Goal: Task Accomplishment & Management: Complete application form

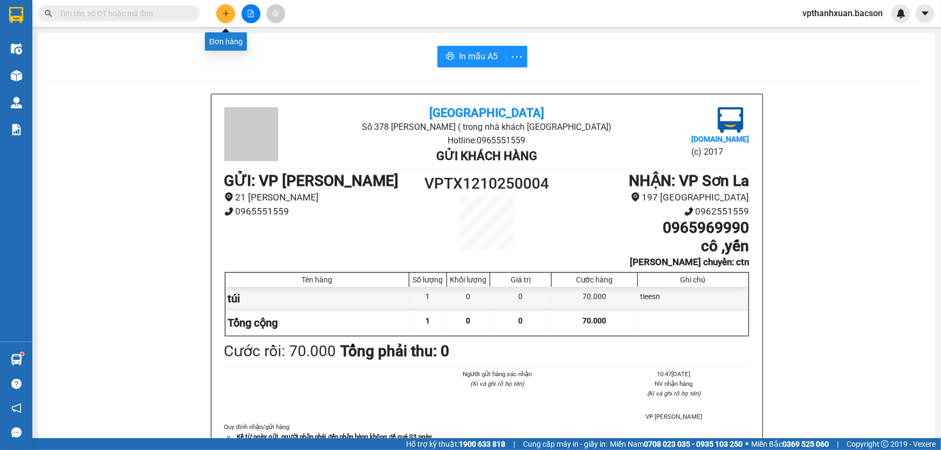
click at [229, 16] on icon "plus" at bounding box center [226, 14] width 8 height 8
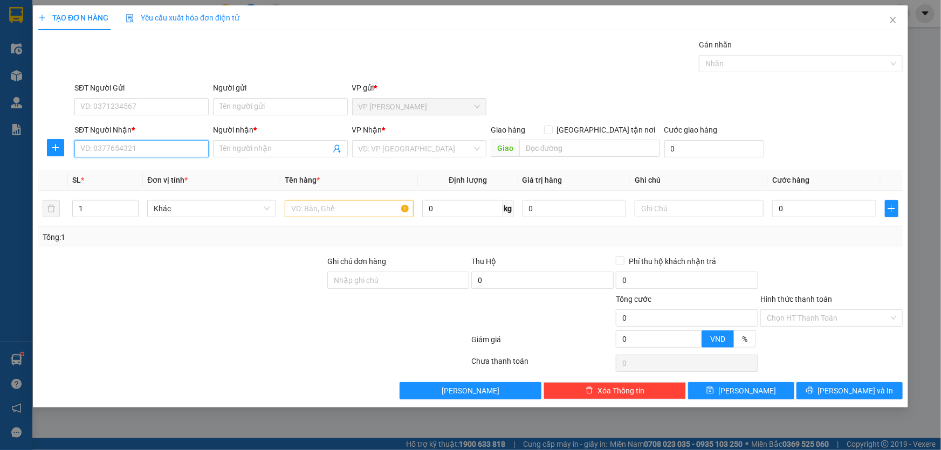
drag, startPoint x: 132, startPoint y: 155, endPoint x: 146, endPoint y: 155, distance: 14.6
click at [133, 154] on input "SĐT Người Nhận *" at bounding box center [141, 148] width 134 height 17
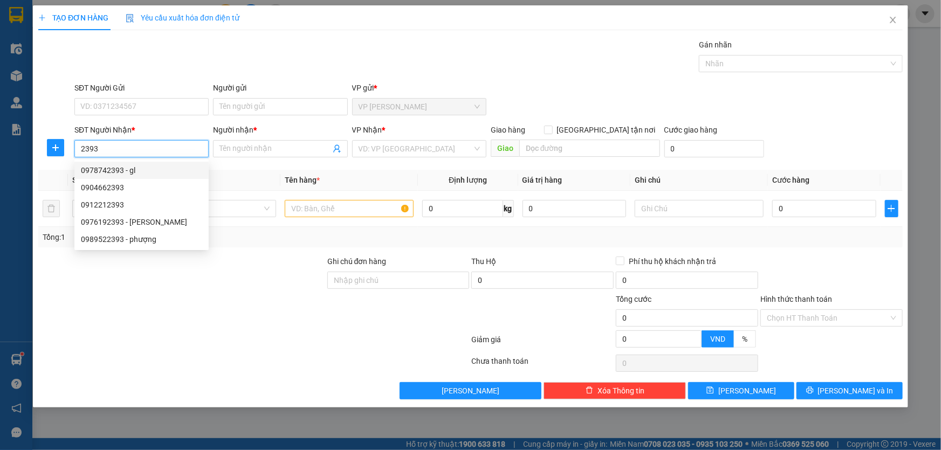
click at [124, 147] on input "2393" at bounding box center [141, 148] width 134 height 17
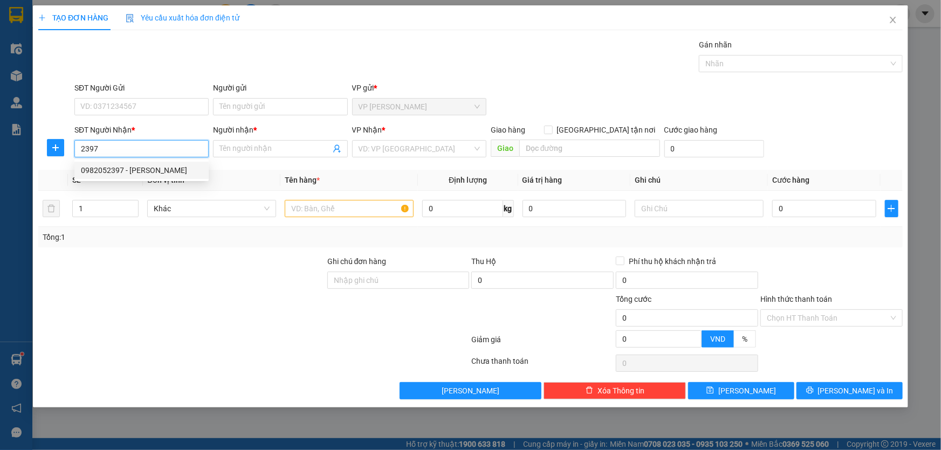
drag, startPoint x: 115, startPoint y: 172, endPoint x: 139, endPoint y: 170, distance: 23.8
click at [118, 171] on div "0982052397 - [PERSON_NAME]" at bounding box center [141, 171] width 121 height 12
type input "0982052397"
type input "thanh"
type input "0982052397"
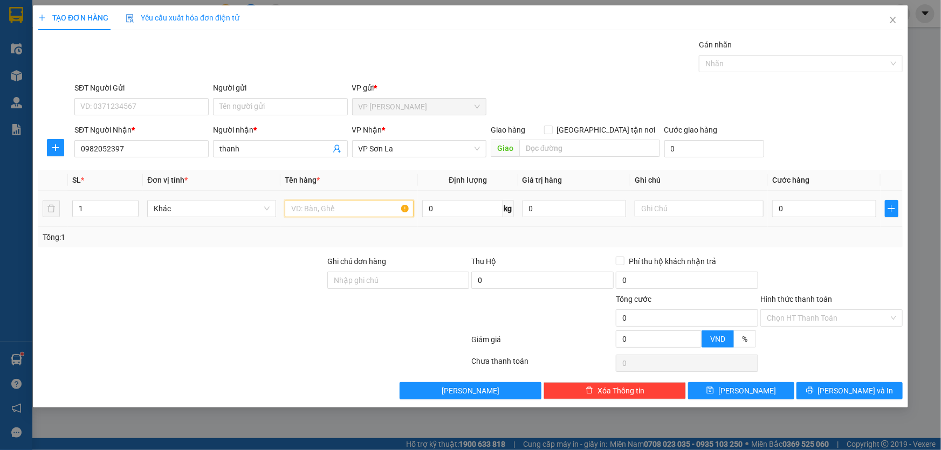
drag, startPoint x: 313, startPoint y: 214, endPoint x: 296, endPoint y: 222, distance: 19.3
click at [313, 215] on input "text" at bounding box center [349, 208] width 129 height 17
type input "boc"
click at [812, 213] on input "0" at bounding box center [824, 208] width 104 height 17
type input "5"
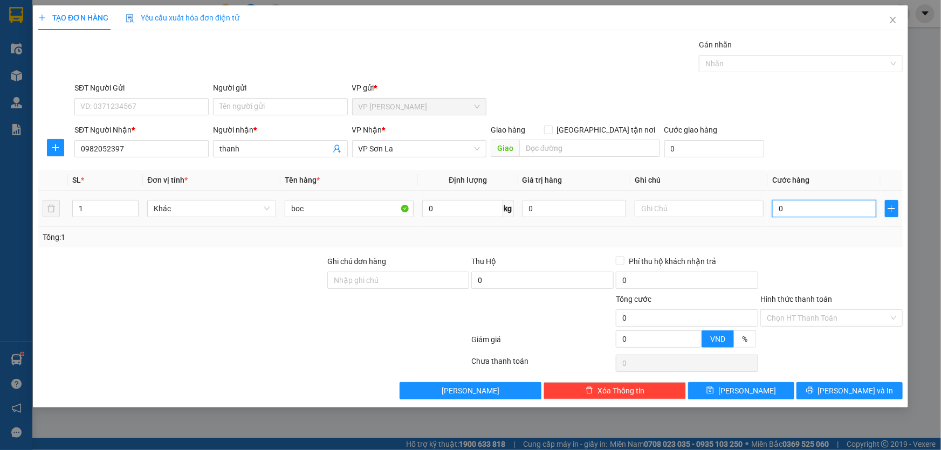
type input "5"
type input "50"
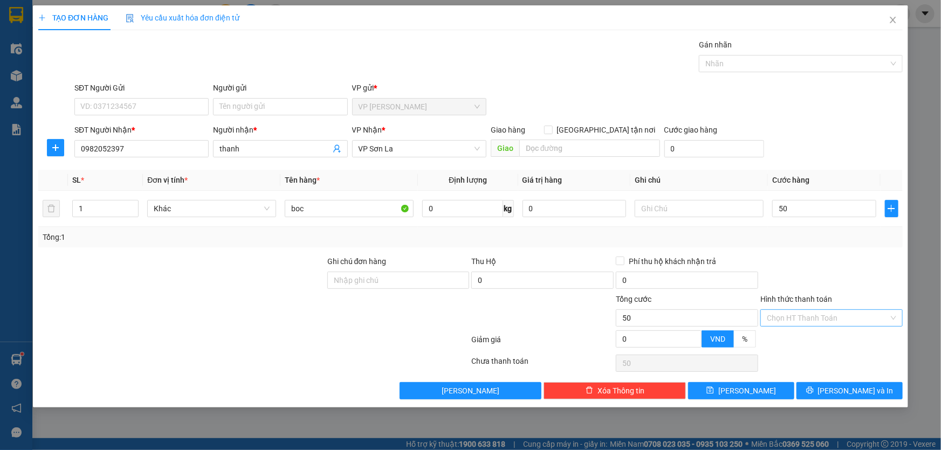
click at [790, 315] on input "Hình thức thanh toán" at bounding box center [828, 318] width 122 height 16
type input "50.000"
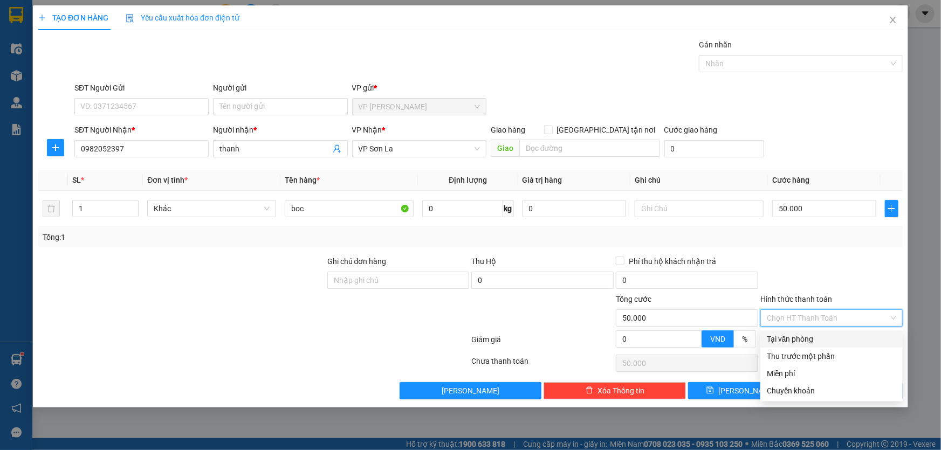
click at [784, 337] on div "Tại văn phòng" at bounding box center [831, 339] width 129 height 12
type input "0"
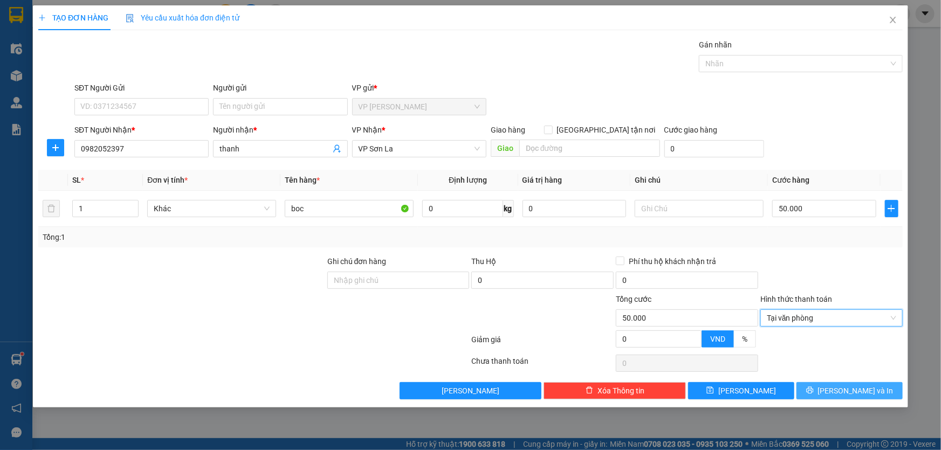
click at [825, 384] on button "[PERSON_NAME] và In" at bounding box center [850, 390] width 106 height 17
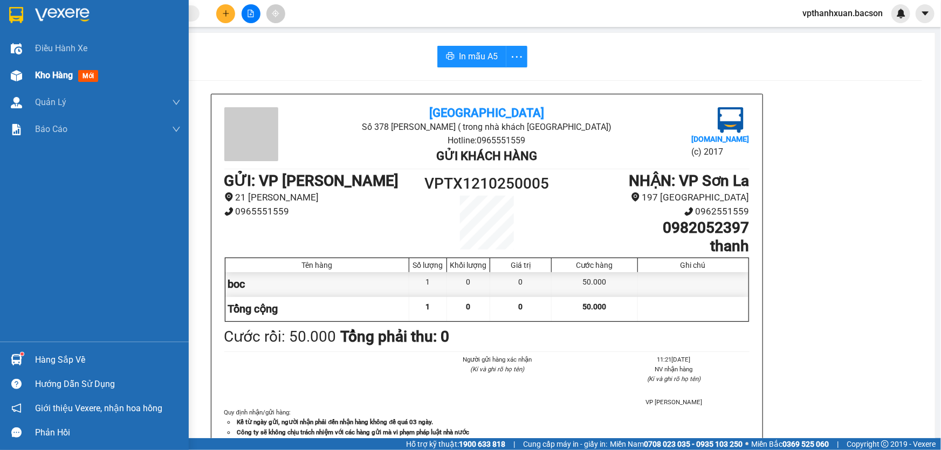
click at [18, 76] on img at bounding box center [16, 75] width 11 height 11
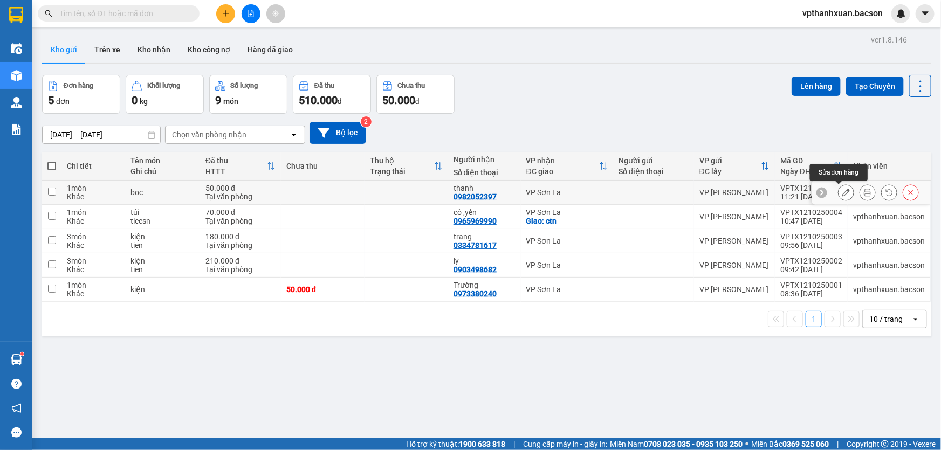
click at [843, 191] on icon at bounding box center [847, 193] width 8 height 8
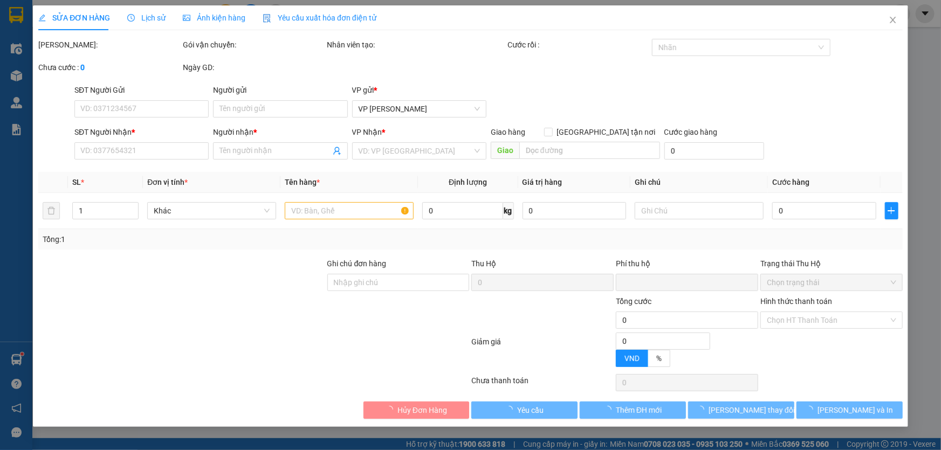
type input "0982052397"
type input "thanh"
type input "0"
type input "50.000"
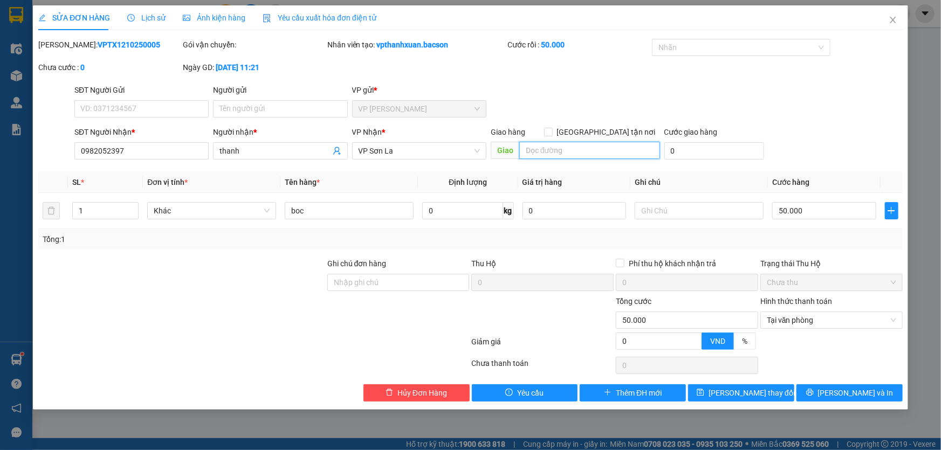
click at [628, 145] on input "search" at bounding box center [589, 150] width 141 height 17
type input "t"
click at [663, 213] on input "text" at bounding box center [699, 210] width 129 height 17
type input "tien"
click at [817, 150] on div "SĐT Người Nhận * 0982052397 Người nhận * thanh VP Nhận * VP Sơn La Giao hàng Gi…" at bounding box center [488, 145] width 833 height 38
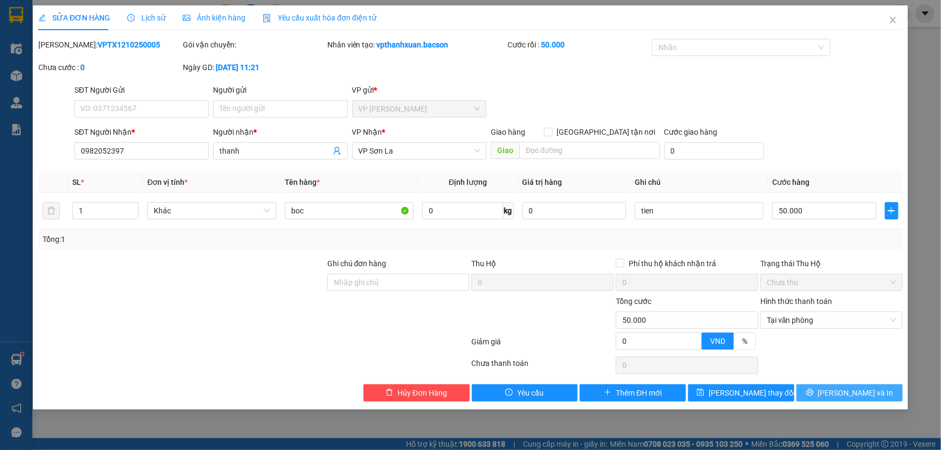
click at [850, 397] on span "[PERSON_NAME] và In" at bounding box center [856, 393] width 76 height 12
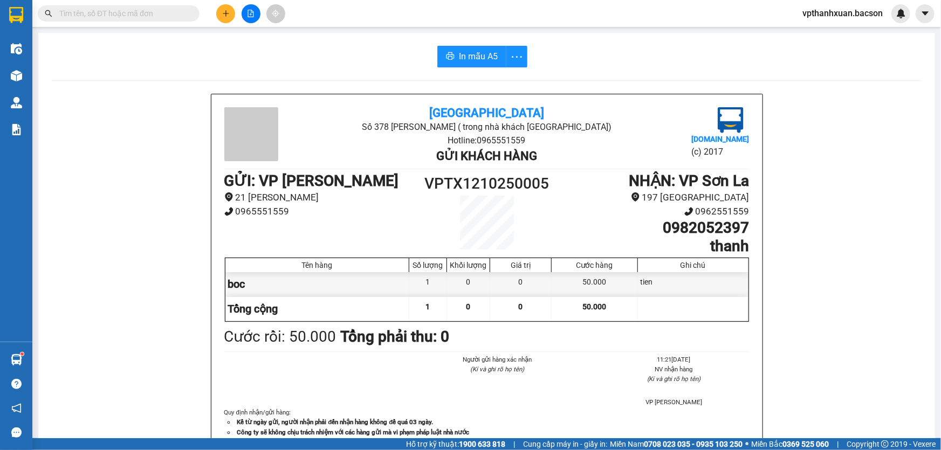
click at [219, 11] on button at bounding box center [225, 13] width 19 height 19
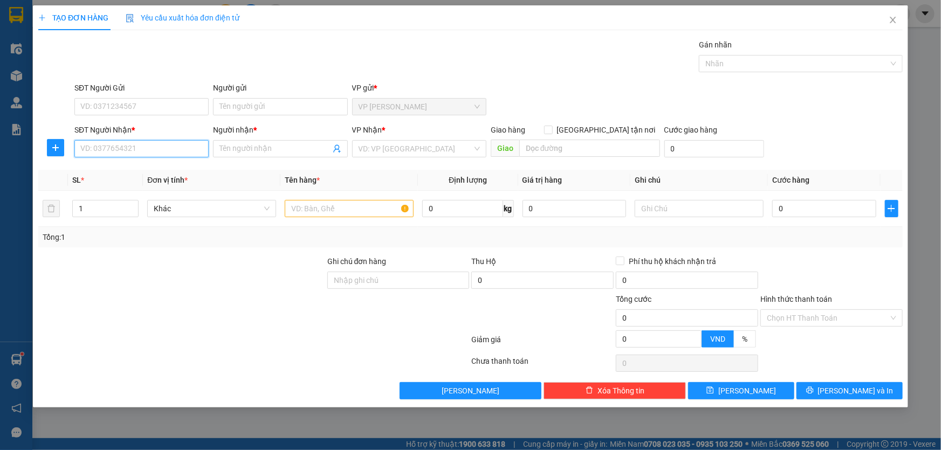
click at [134, 154] on input "SĐT Người Nhận *" at bounding box center [141, 148] width 134 height 17
click at [892, 21] on icon "close" at bounding box center [893, 20] width 9 height 9
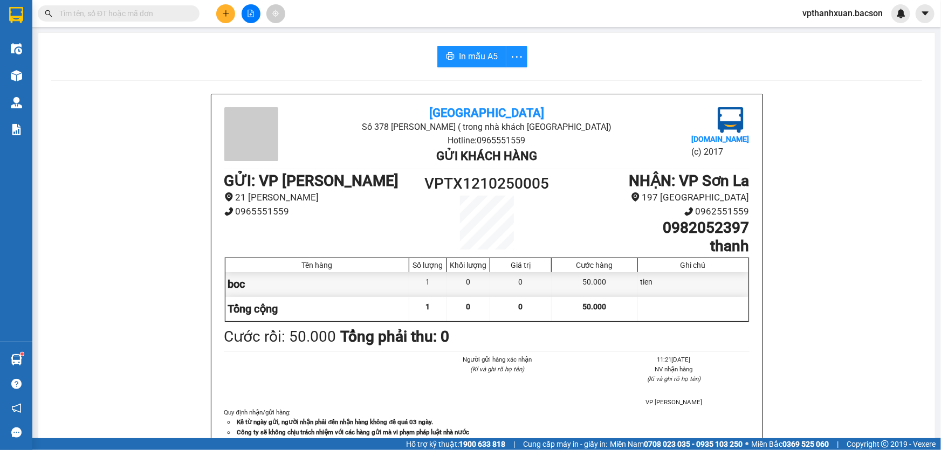
click at [224, 14] on icon "plus" at bounding box center [226, 14] width 8 height 8
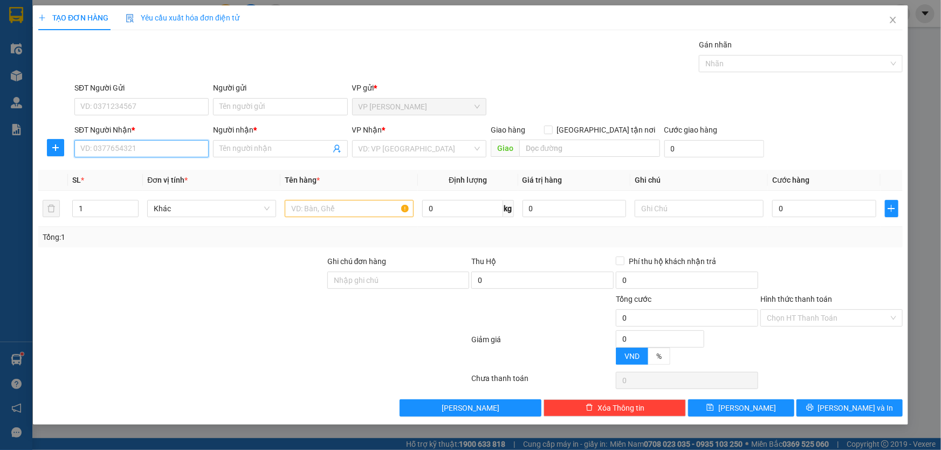
click at [112, 147] on input "SĐT Người Nhận *" at bounding box center [141, 148] width 134 height 17
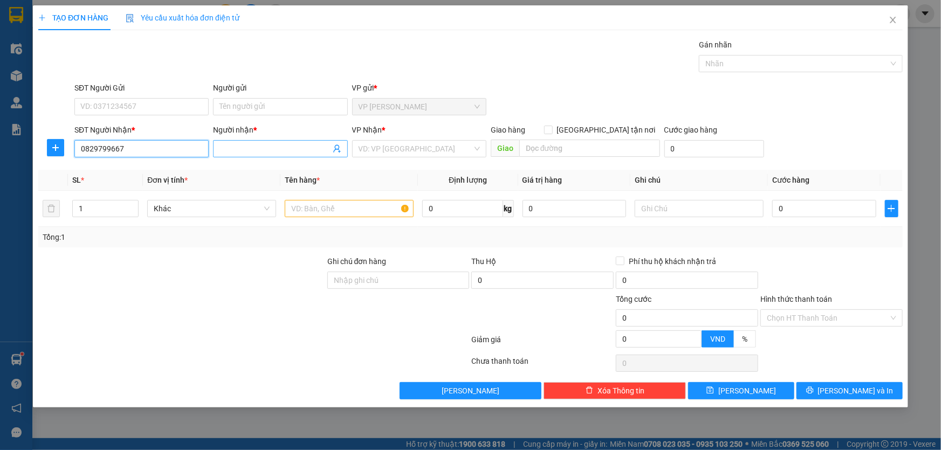
type input "0829799667"
click at [270, 150] on input "Người nhận *" at bounding box center [275, 149] width 111 height 12
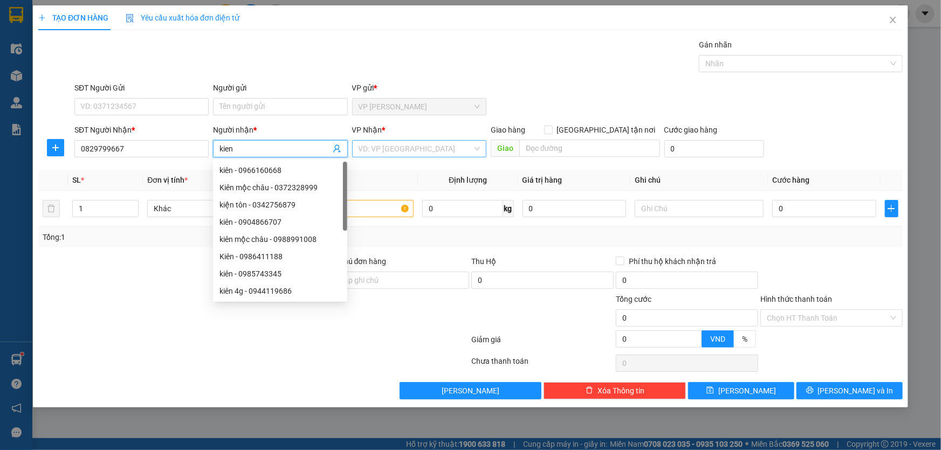
type input "kien"
click at [400, 141] on input "search" at bounding box center [416, 149] width 114 height 16
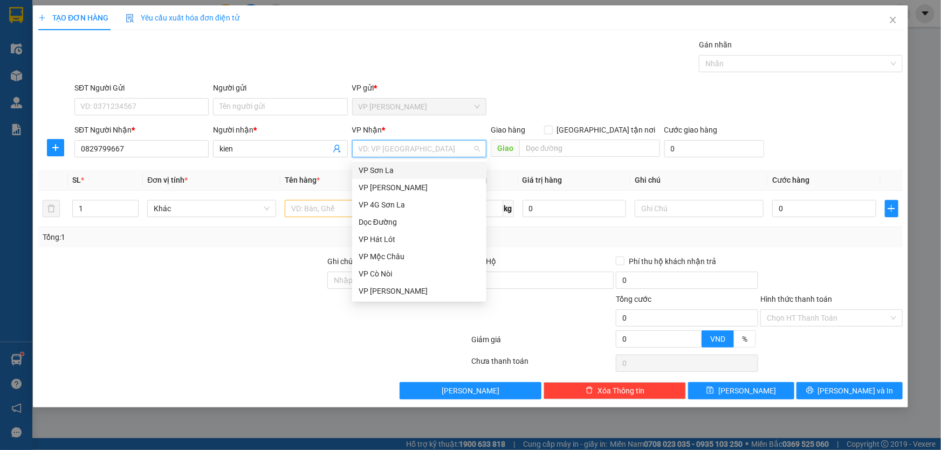
click at [391, 167] on div "VP Sơn La" at bounding box center [419, 171] width 121 height 12
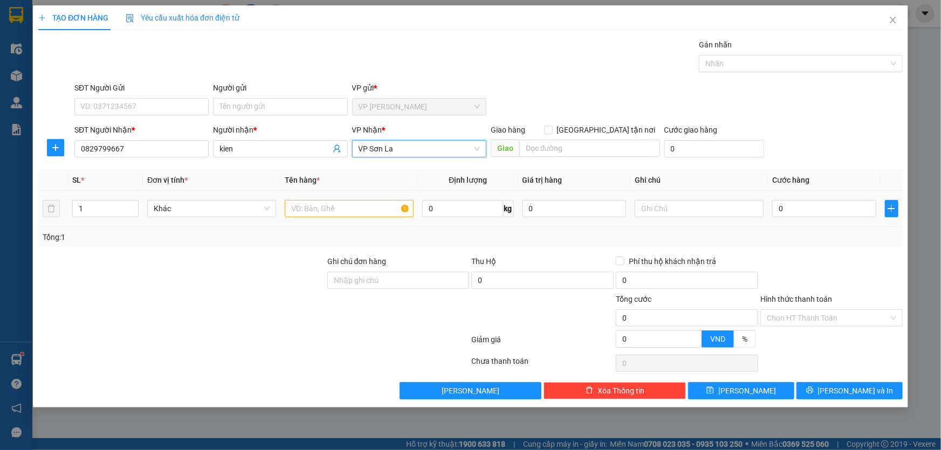
drag, startPoint x: 357, startPoint y: 217, endPoint x: 347, endPoint y: 212, distance: 10.9
click at [356, 216] on div at bounding box center [349, 209] width 129 height 22
click at [347, 212] on input "text" at bounding box center [349, 208] width 129 height 17
click at [350, 203] on input "text" at bounding box center [349, 208] width 129 height 17
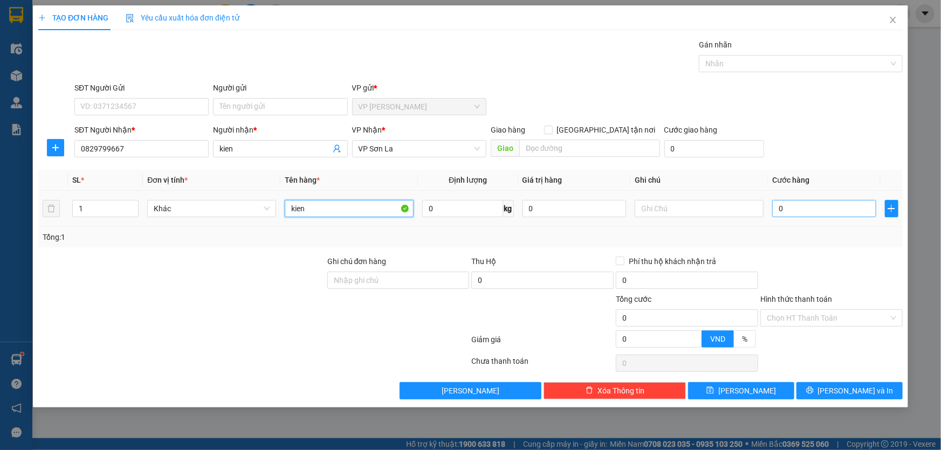
type input "kien"
click at [826, 210] on input "0" at bounding box center [824, 208] width 104 height 17
type input "4"
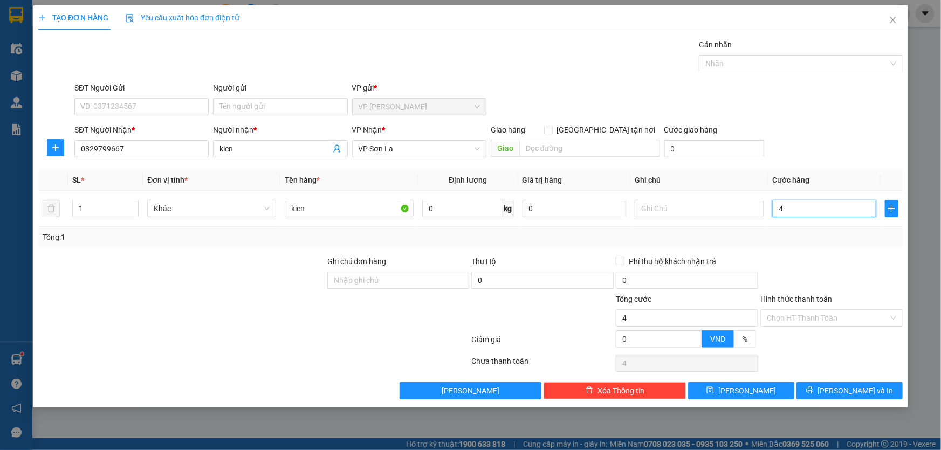
type input "0"
type input "03"
type input "3"
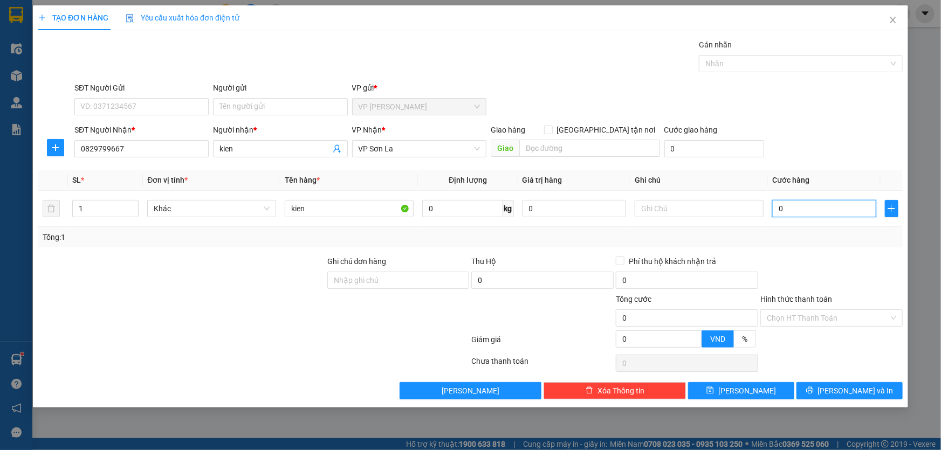
type input "3"
type input "030"
type input "30"
type input "0.300"
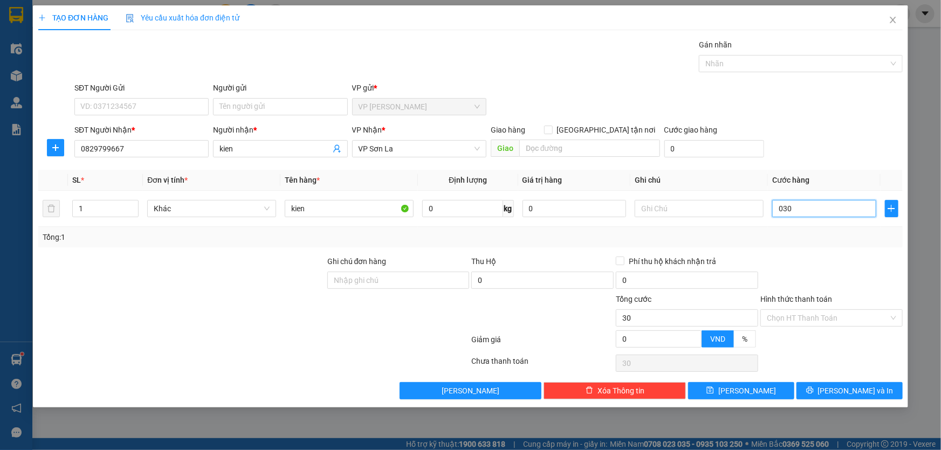
type input "300"
click at [820, 264] on div at bounding box center [832, 275] width 145 height 38
type input "300.000"
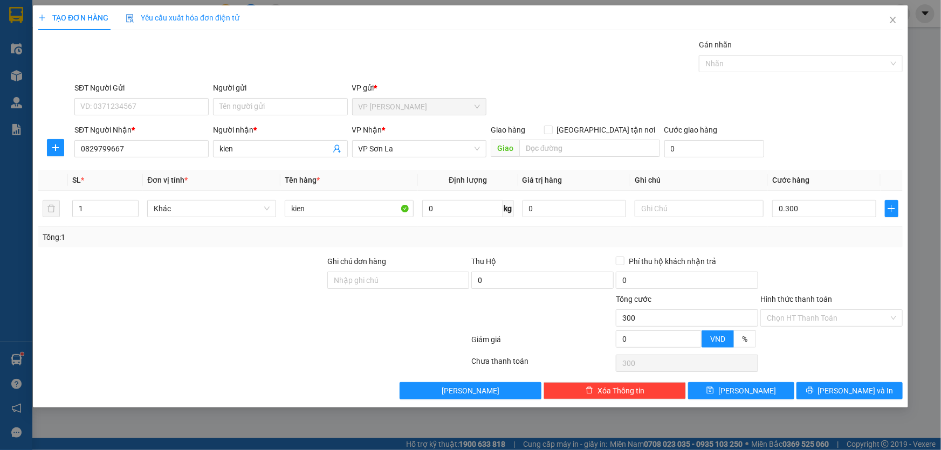
type input "300.000"
click at [851, 395] on span "[PERSON_NAME] và In" at bounding box center [856, 391] width 76 height 12
